Goal: Task Accomplishment & Management: Complete application form

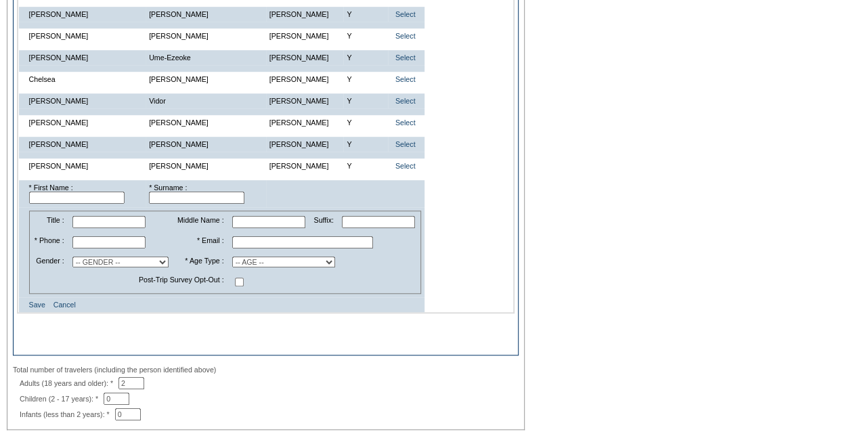
scroll to position [474, 0]
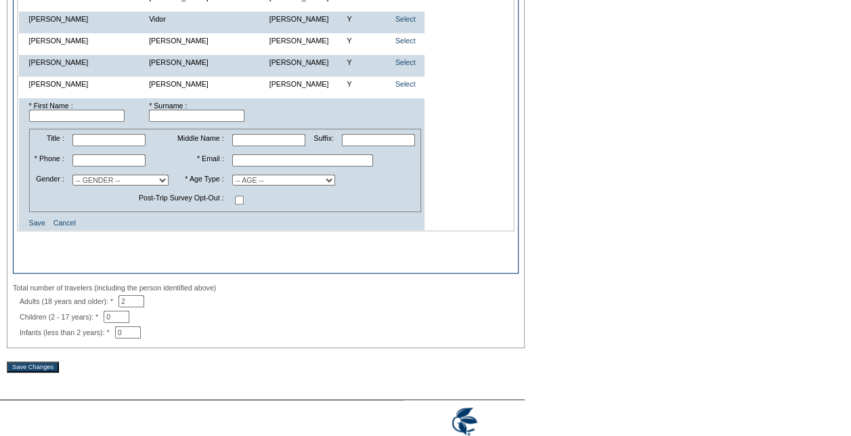
click at [103, 120] on input "text" at bounding box center [76, 116] width 95 height 12
type input "[PERSON_NAME]"
click at [118, 166] on input "text" at bounding box center [108, 160] width 73 height 12
paste input "[PHONE_NUMBER]"
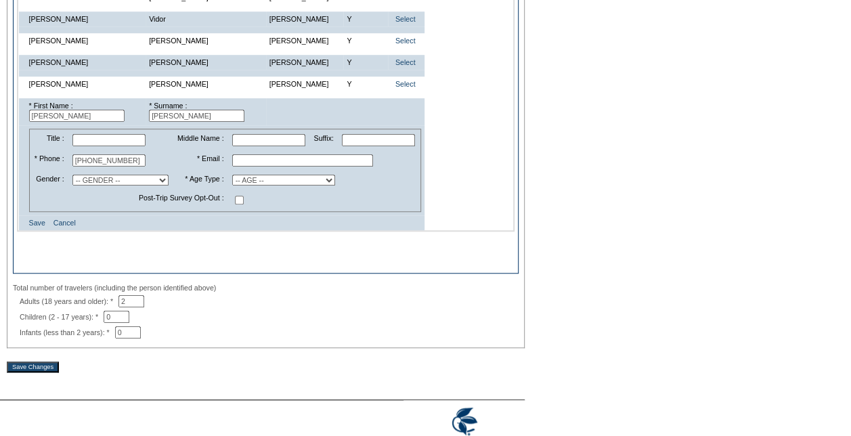
type input "[PHONE_NUMBER]"
click at [253, 167] on input "text" at bounding box center [302, 160] width 141 height 12
paste input "[EMAIL_ADDRESS][DOMAIN_NAME]"
type input "[EMAIL_ADDRESS][DOMAIN_NAME]"
click at [292, 185] on select "-- AGE -- Adult (23 years and older) Young Adult (18 - 22 years) Child (2 - 17 …" at bounding box center [283, 180] width 103 height 11
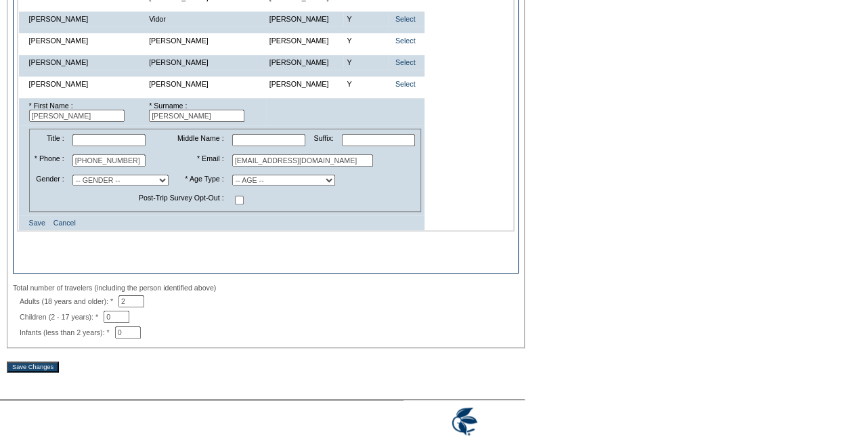
select select "A"
click at [232, 184] on select "-- AGE -- Adult (23 years and older) Young Adult (18 - 22 years) Child (2 - 17 …" at bounding box center [283, 180] width 103 height 11
click at [43, 227] on link "Save" at bounding box center [37, 223] width 16 height 8
